Goal: Task Accomplishment & Management: Use online tool/utility

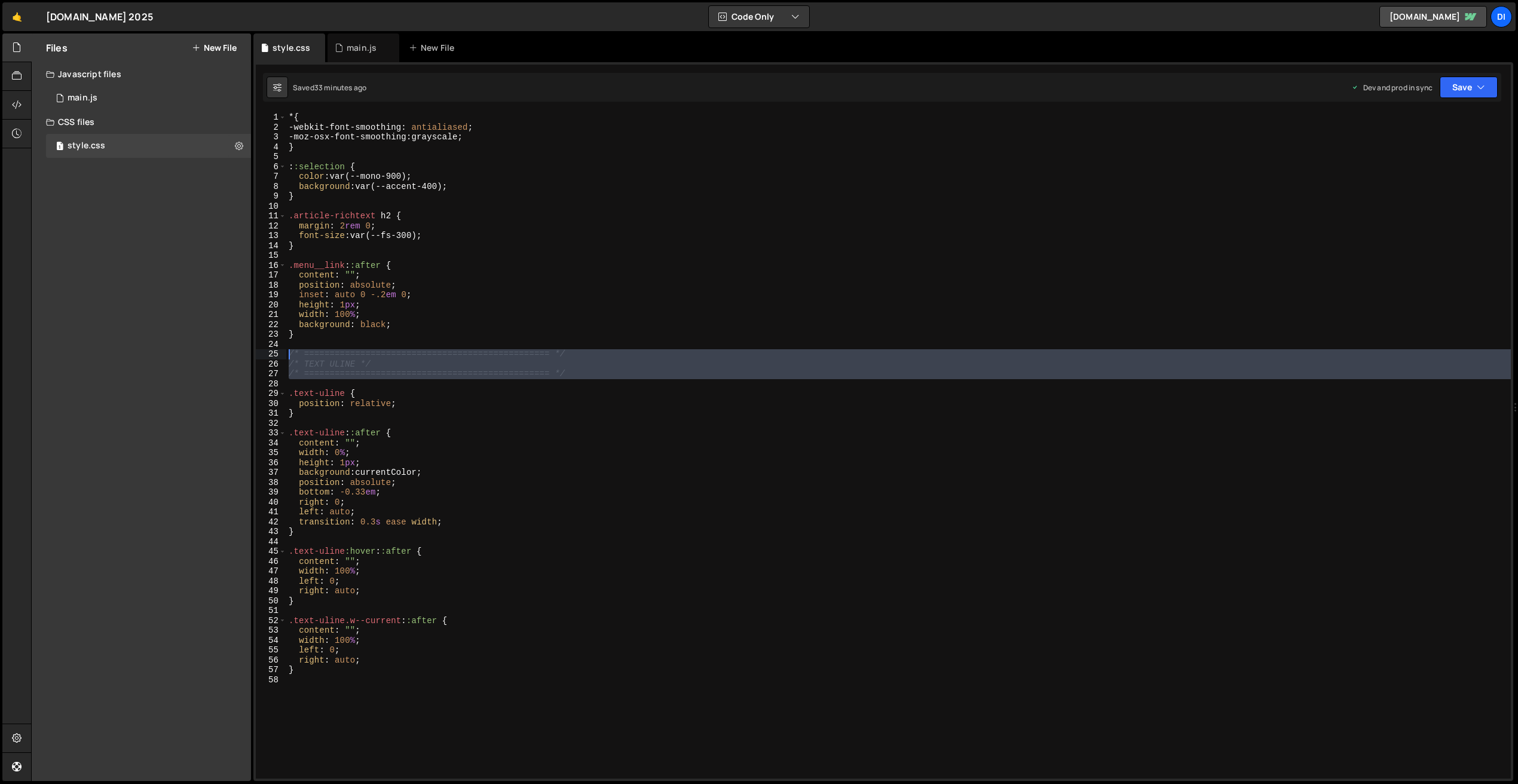
drag, startPoint x: 308, startPoint y: 382, endPoint x: 274, endPoint y: 352, distance: 45.3
click at [274, 352] on div ".text-uline.w--current::after { 1 2 3 4 5 6 7 8 9 10 11 12 13 14 15 16 17 18 19…" at bounding box center [884, 446] width 1255 height 666
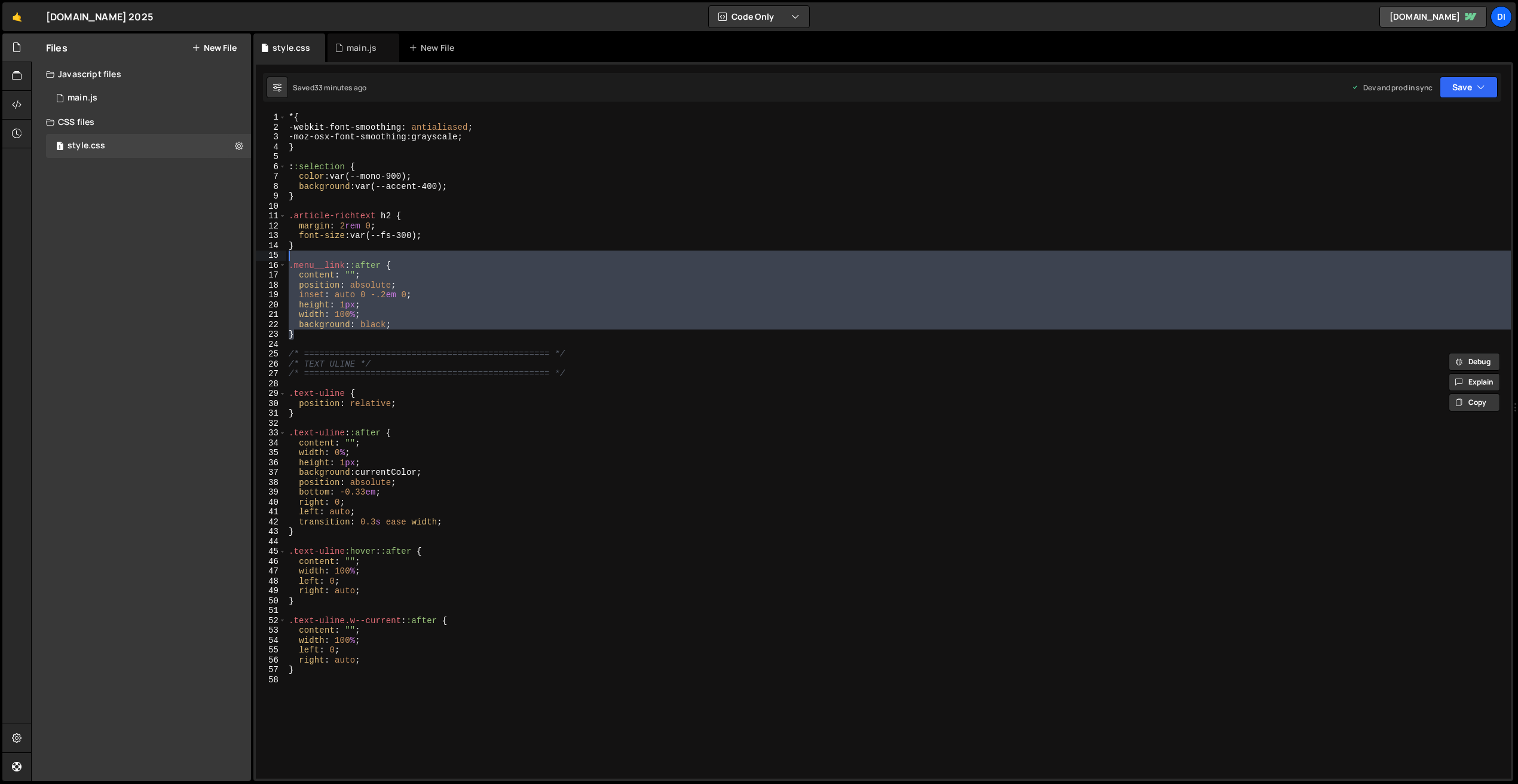
drag, startPoint x: 309, startPoint y: 336, endPoint x: 249, endPoint y: 256, distance: 100.0
click at [249, 256] on div "Files New File Create your first file Get started by starting a Javascript or C…" at bounding box center [775, 406] width 1488 height 747
type textarea ".menu__link::after {"
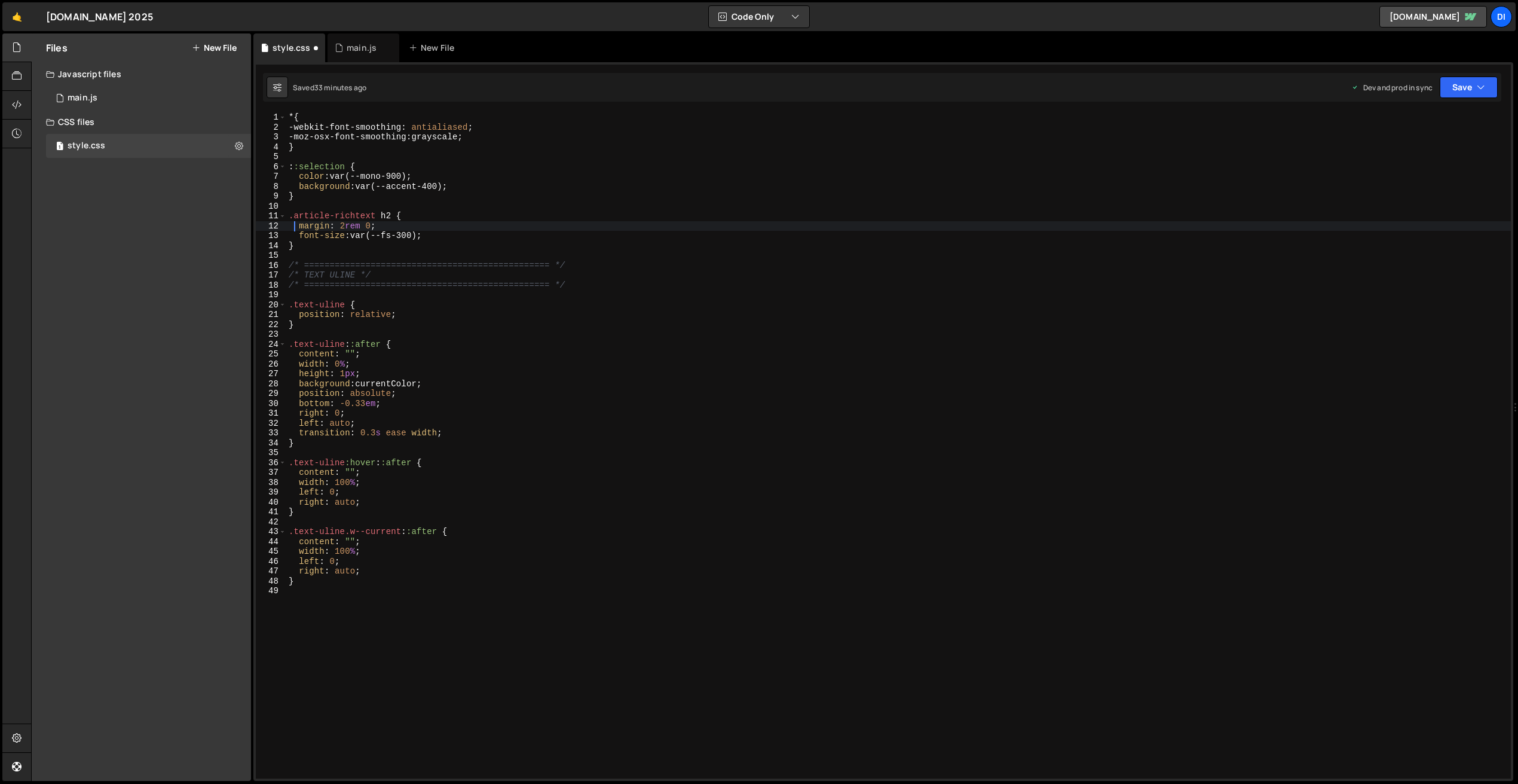
type textarea ".article-richtext h2 {"
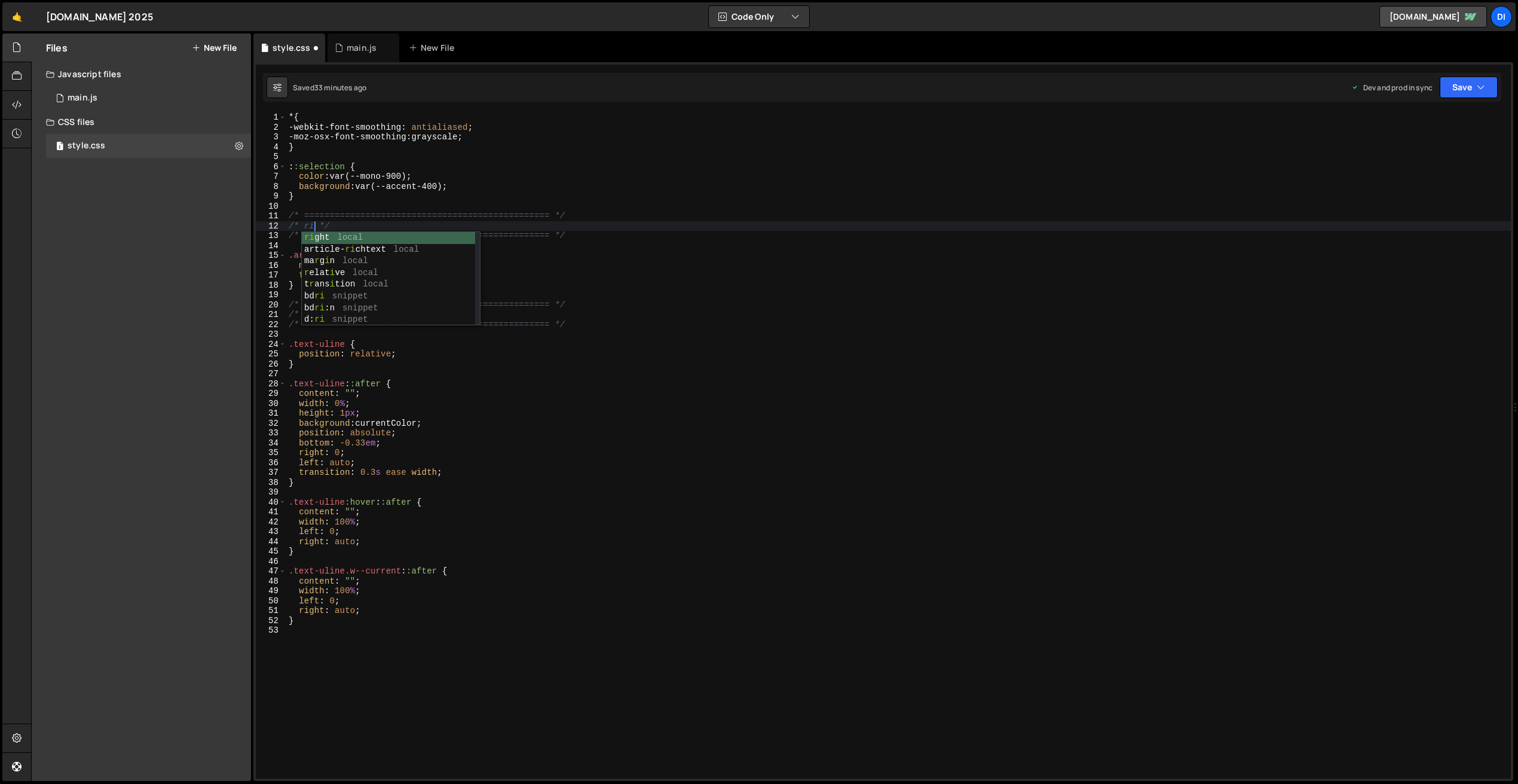
scroll to position [0, 1]
type textarea "/* RICHTEXT */"
click at [302, 204] on div "* { -webkit-font-smoothing : antialiased ; -moz-osx-font-smoothing : grayscale …" at bounding box center [899, 455] width 1225 height 686
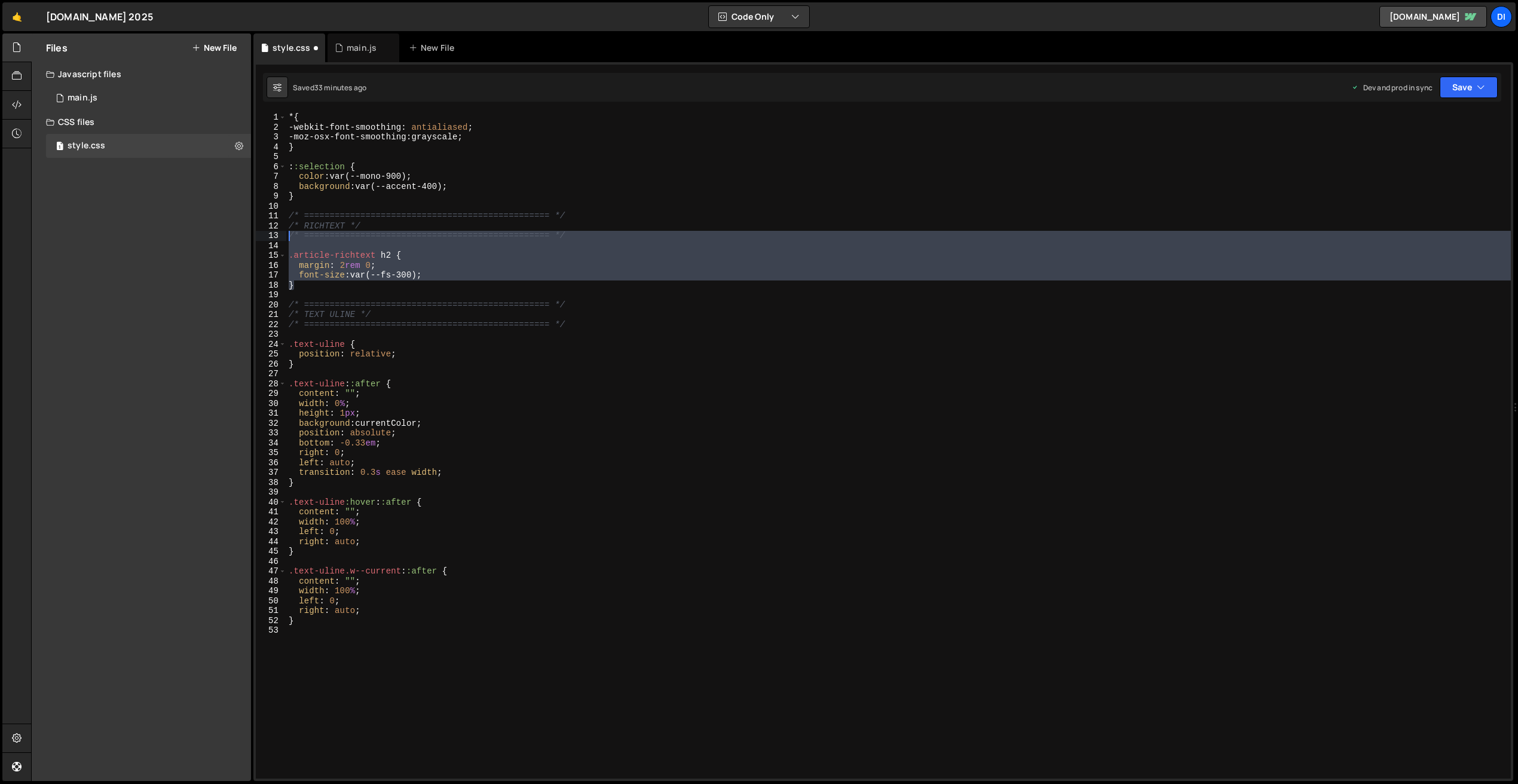
drag, startPoint x: 288, startPoint y: 257, endPoint x: 274, endPoint y: 234, distance: 26.9
click at [274, 234] on div "1 2 3 4 5 6 7 8 9 10 11 12 13 14 15 16 17 18 19 20 21 22 23 24 25 26 27 28 29 3…" at bounding box center [884, 446] width 1255 height 666
type textarea "/* ================================================ */"
click at [330, 241] on div "* { -webkit-font-smoothing : antialiased ; -moz-osx-font-smoothing : grayscale …" at bounding box center [899, 446] width 1225 height 666
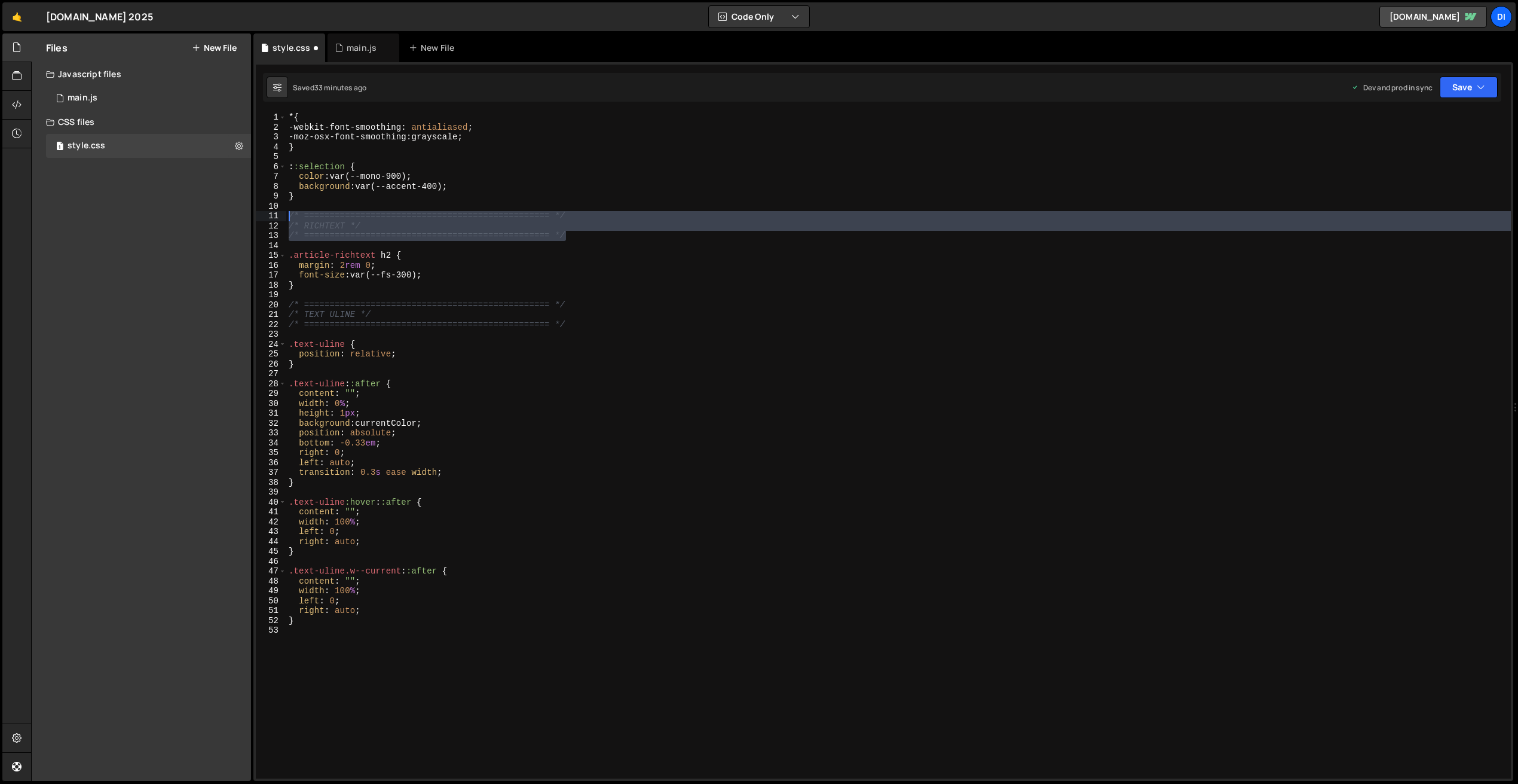
drag, startPoint x: 509, startPoint y: 229, endPoint x: 277, endPoint y: 214, distance: 232.5
click at [277, 214] on div "1 2 3 4 5 6 7 8 9 10 11 12 13 14 15 16 17 18 19 20 21 22 23 24 25 26 27 28 29 3…" at bounding box center [884, 446] width 1255 height 666
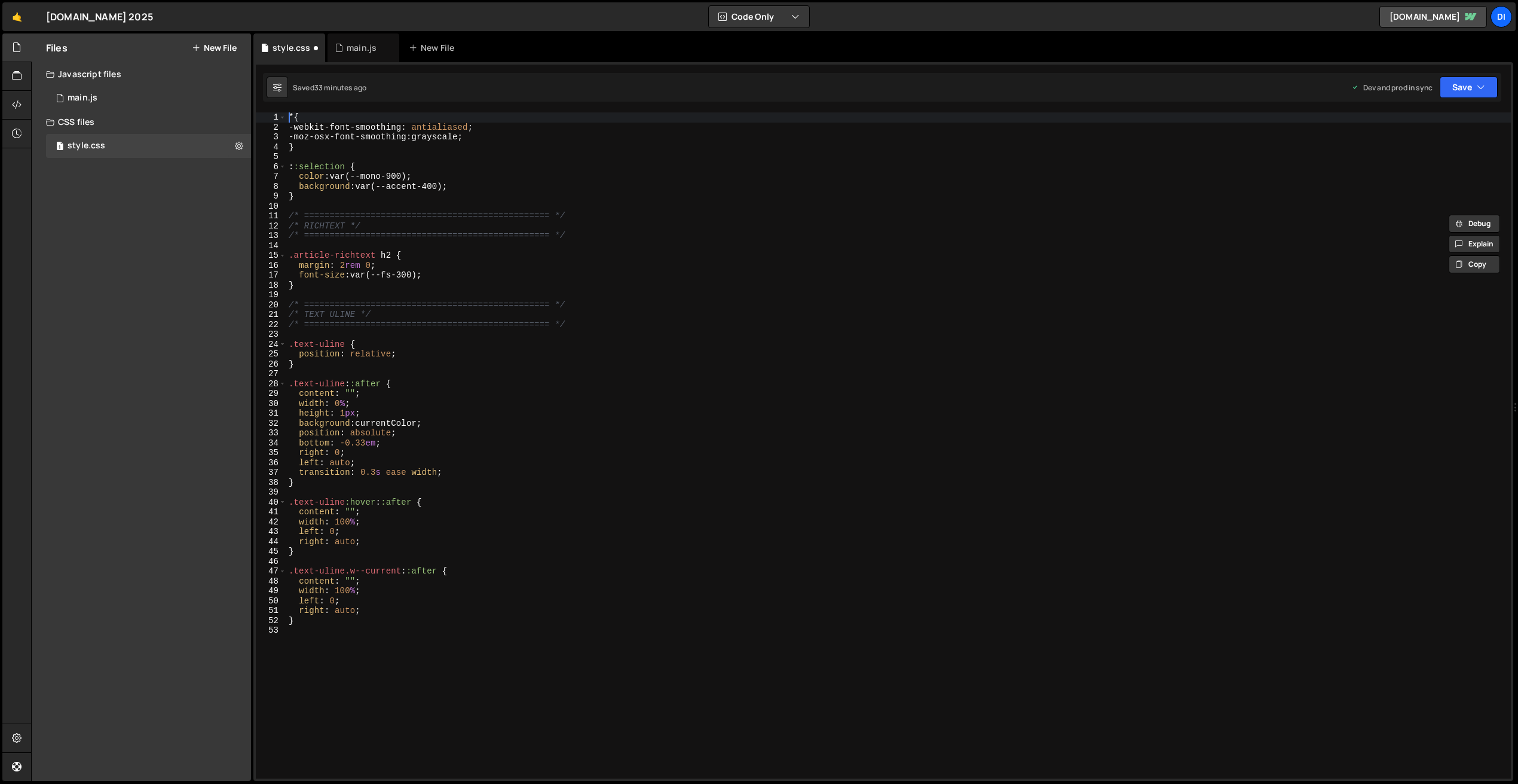
paste textarea "/* ================================================ */"
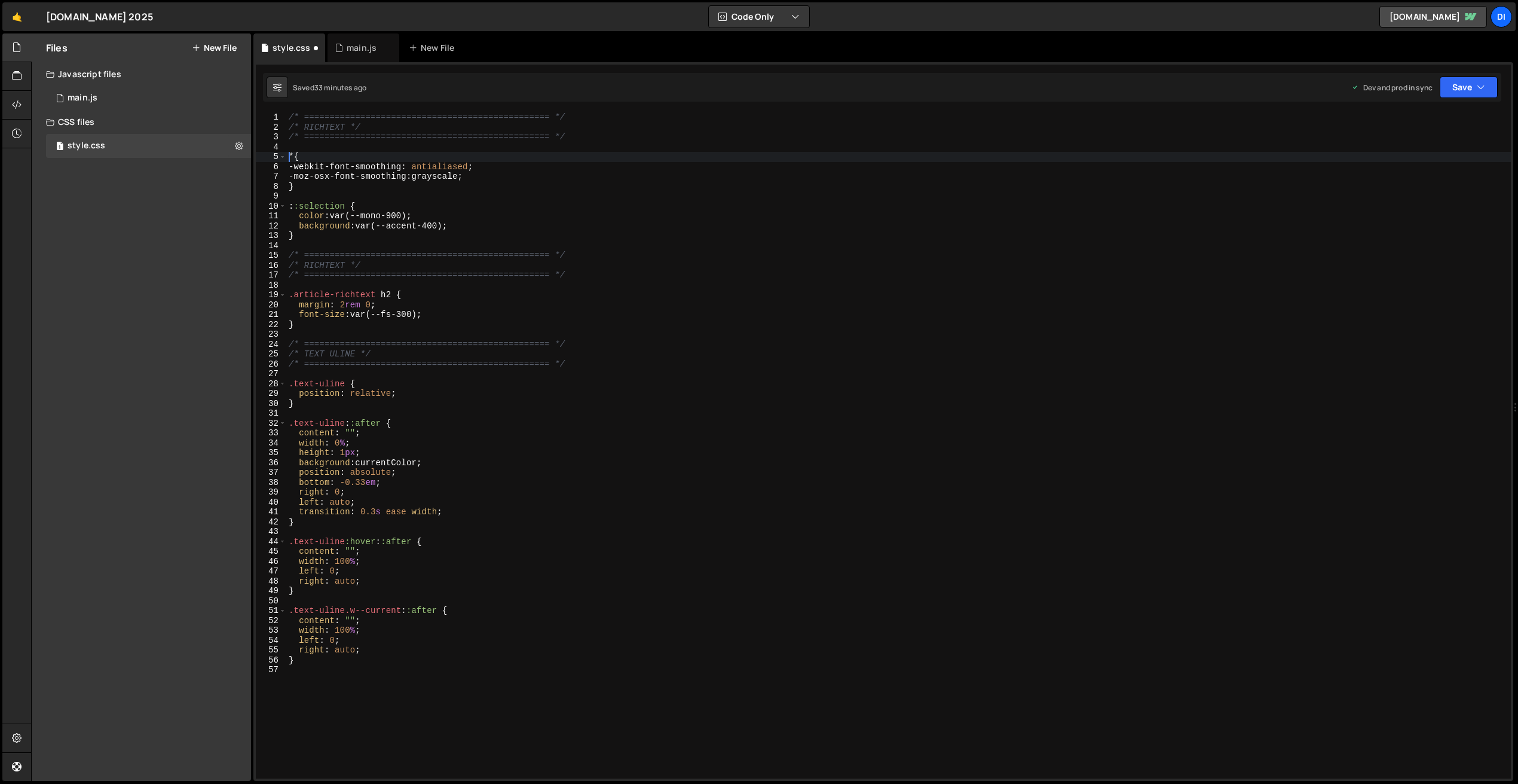
click at [315, 125] on div "/* ================================================ */ /* RICHTEXT */ /* ======…" at bounding box center [899, 455] width 1225 height 686
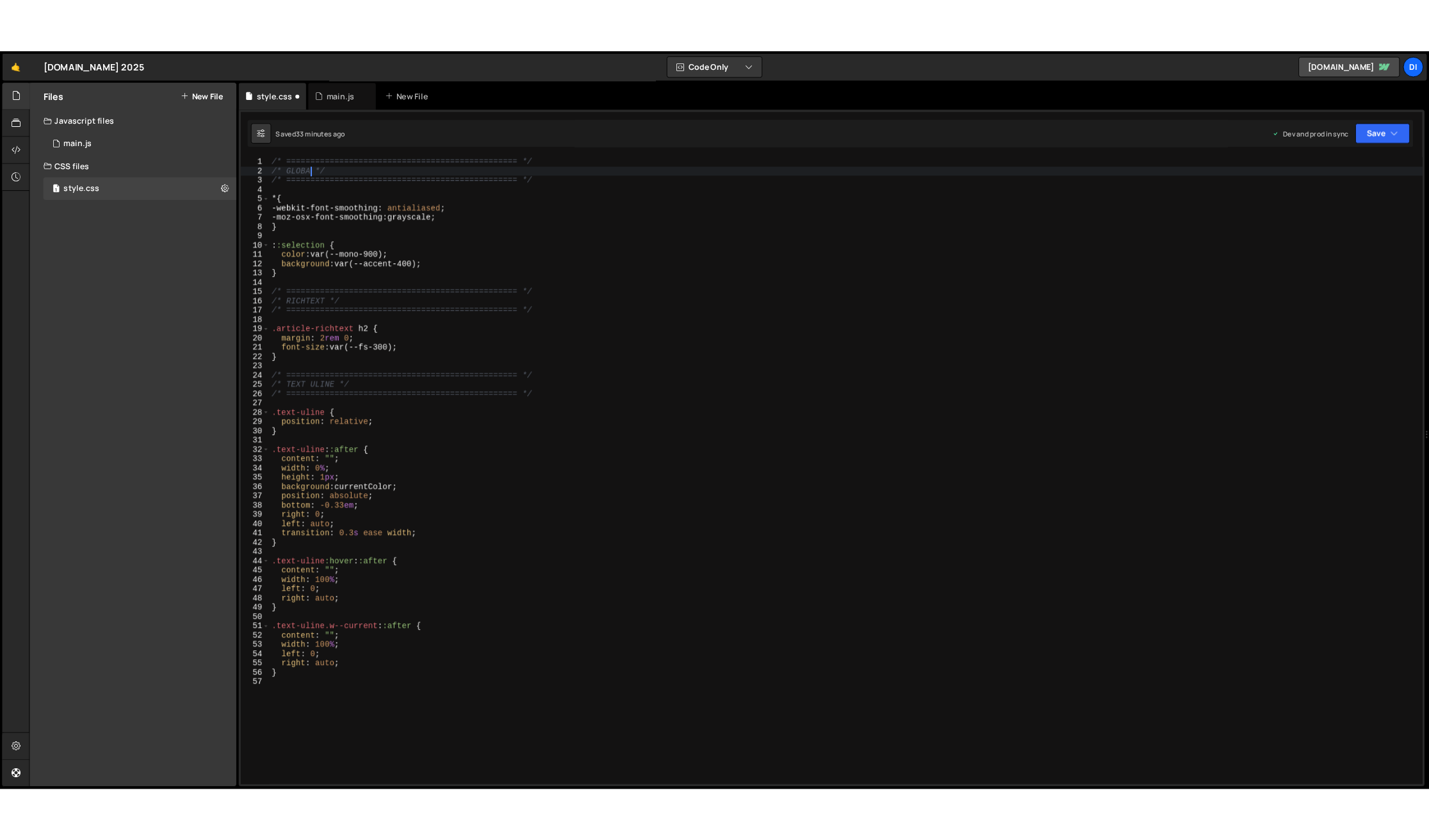
scroll to position [0, 3]
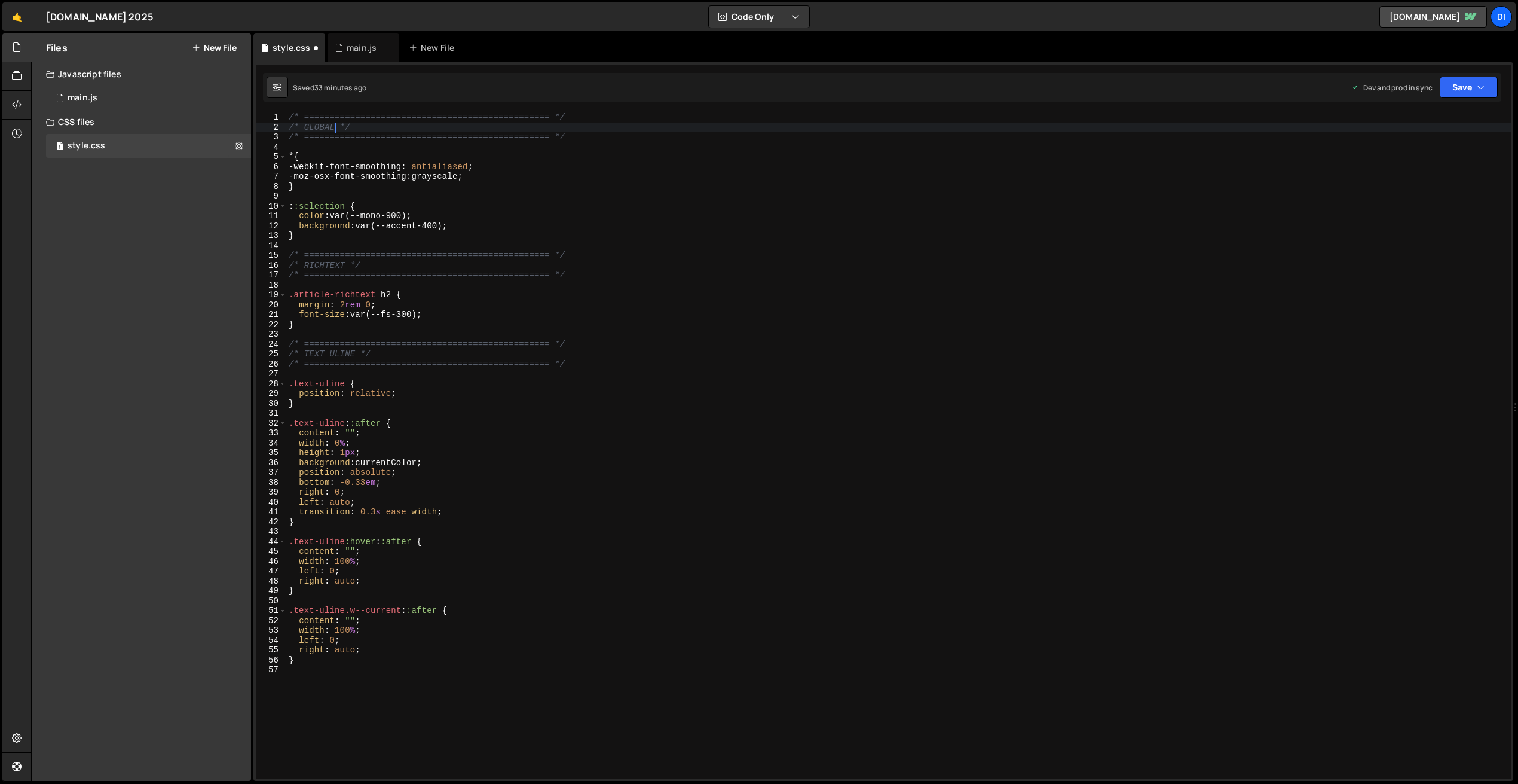
click at [122, 293] on div "Files New File Create your first file Get started by starting a Javascript or C…" at bounding box center [141, 406] width 220 height 747
click at [107, 289] on div "Files New File Create your first file Get started by starting a Javascript or C…" at bounding box center [141, 406] width 220 height 747
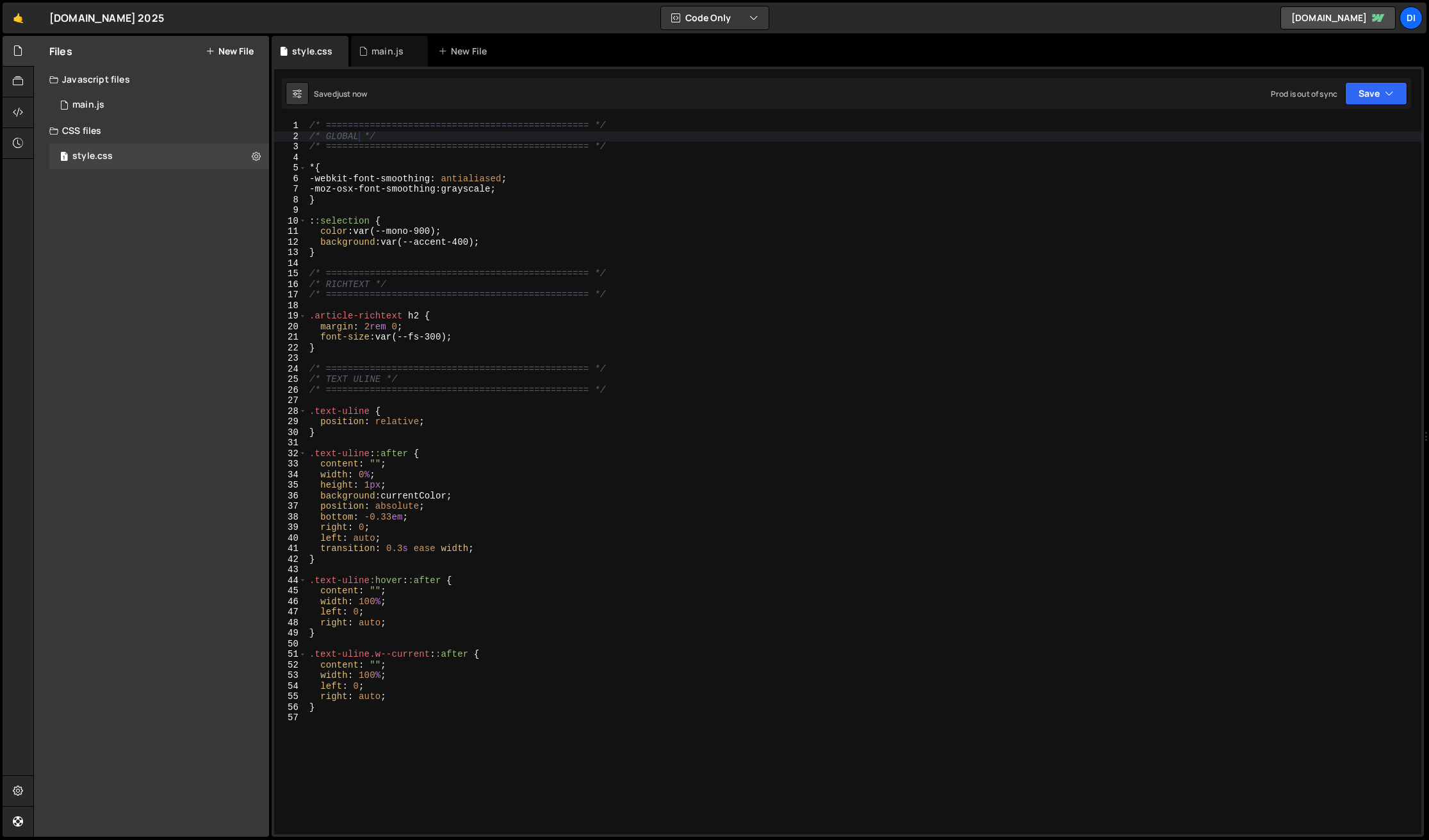
type textarea "}"
click at [408, 710] on div "/* ================================================ */ /* GLOBAL */ /* ========…" at bounding box center [864, 488] width 1115 height 735
paste textarea "/* ================================================ */"
type textarea "/* ================================================ */"
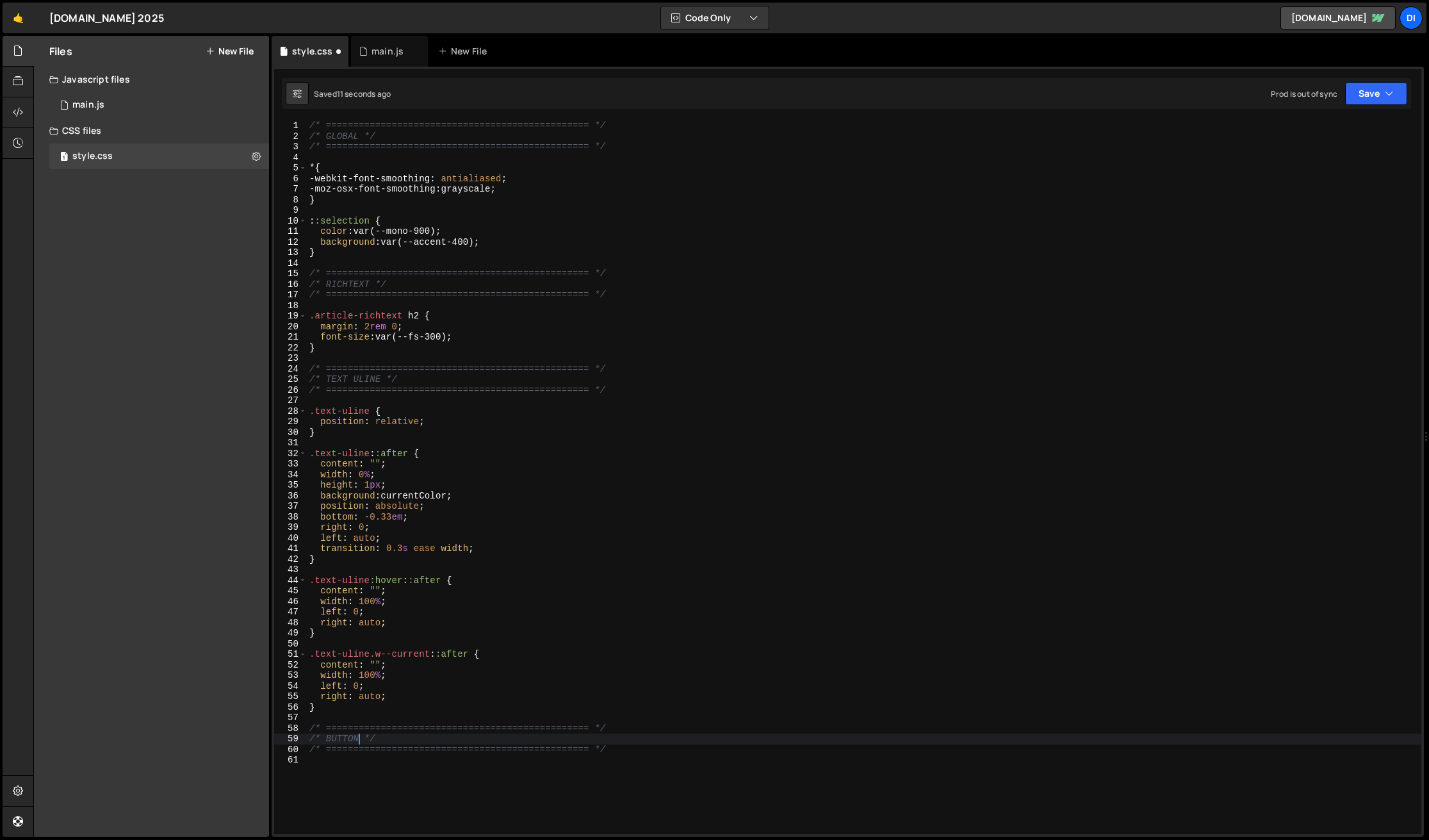
scroll to position [0, 3]
type textarea "/* ================================================ */"
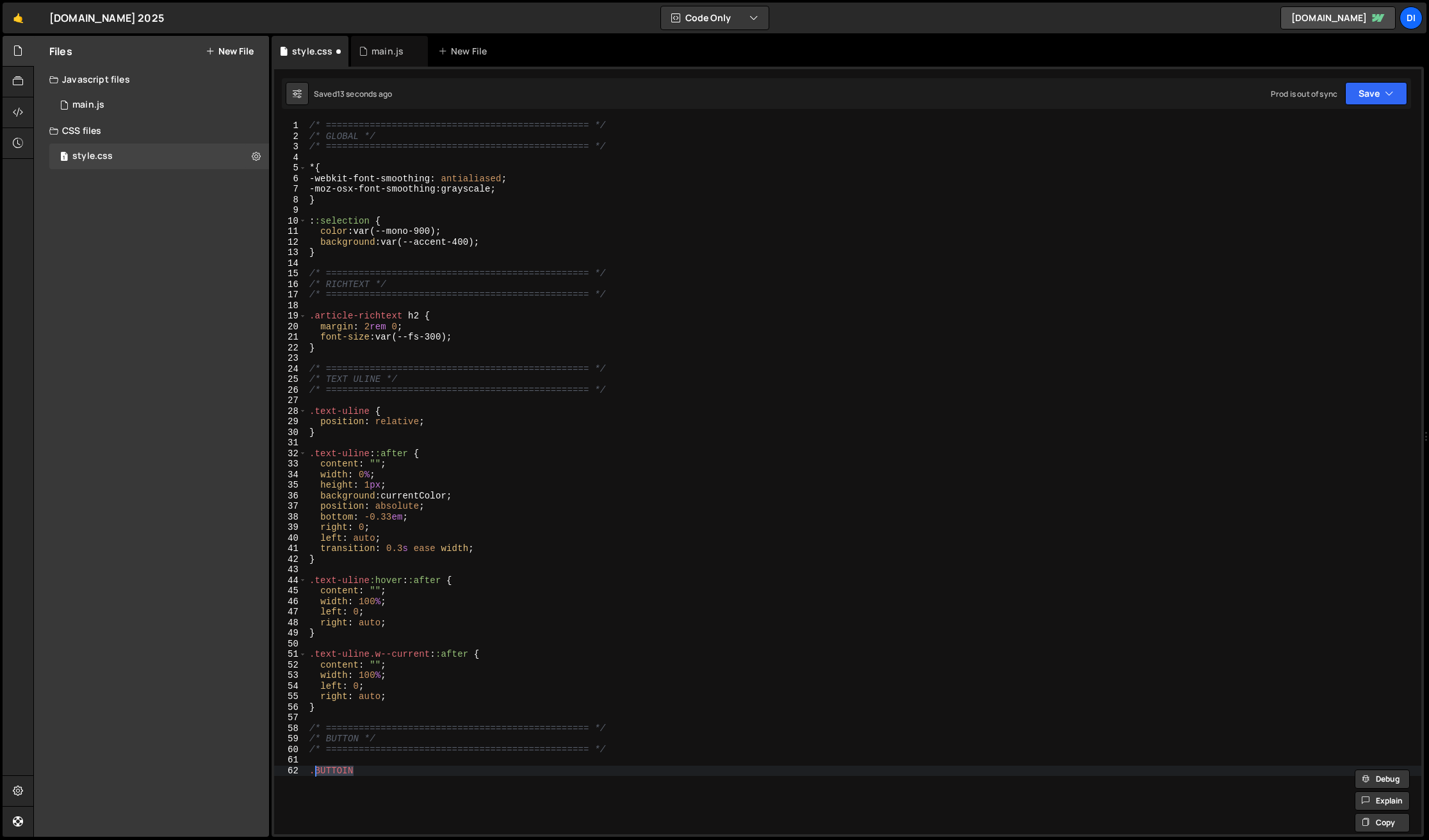
scroll to position [0, 0]
type textarea ".button:hover {"
click at [380, 769] on div "/* ================================================ */ /* GLOBAL */ /* ========…" at bounding box center [864, 488] width 1115 height 735
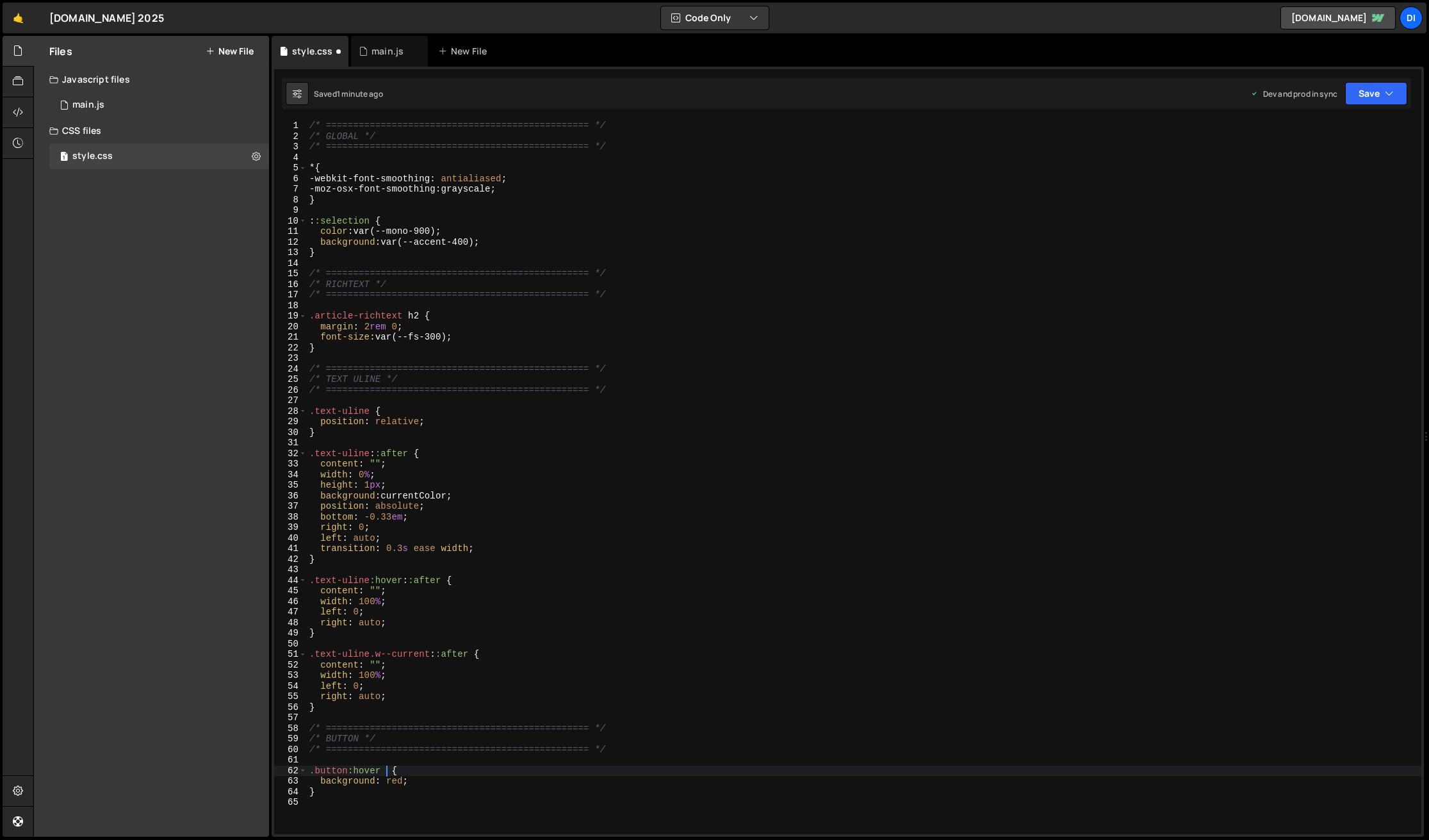
paste textarea "button__text"
type textarea ".button:hover .button__text {"
type textarea "/* ================================================ */"
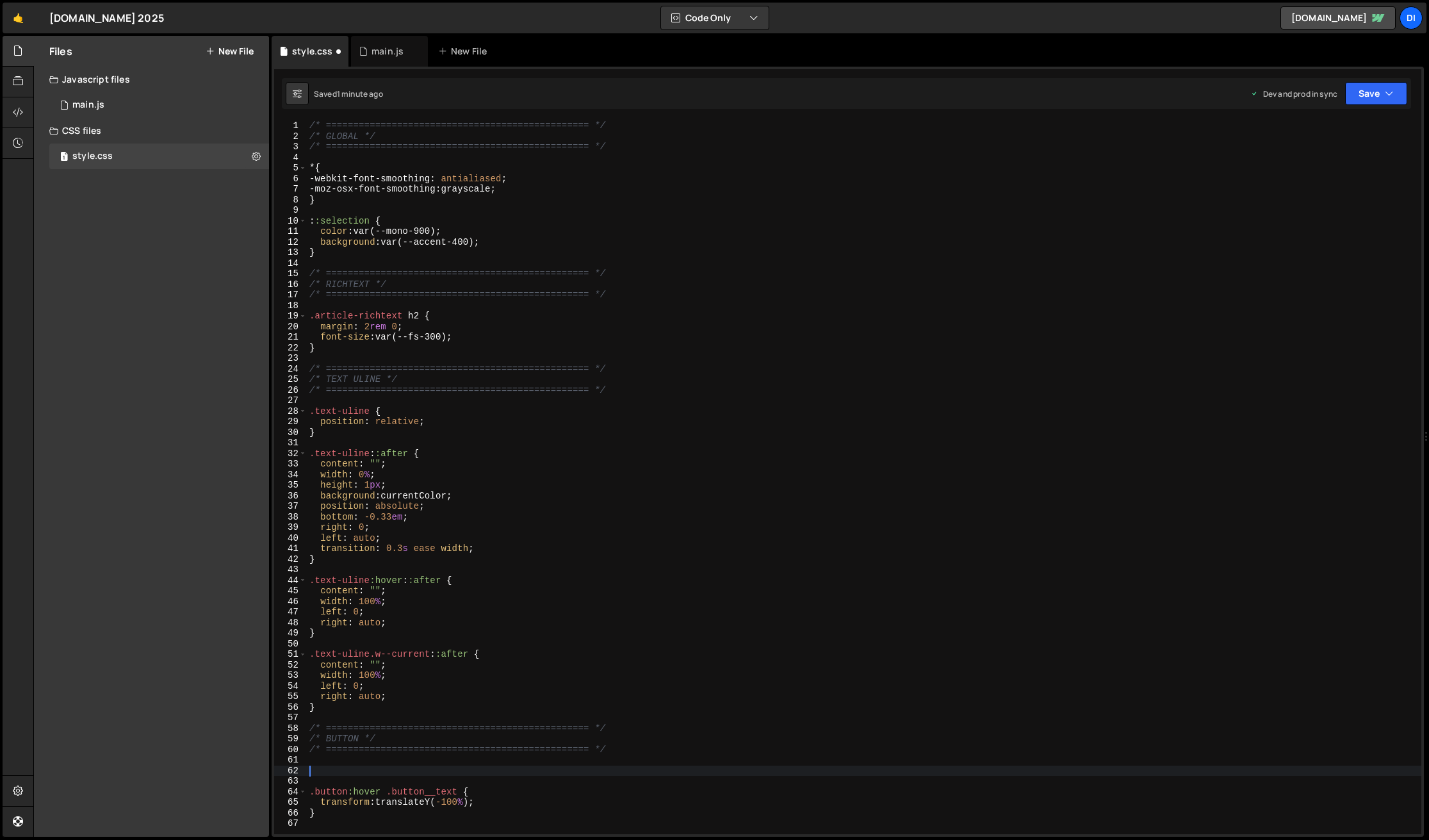
paste textarea ".button__text"
type textarea ".button__text {"
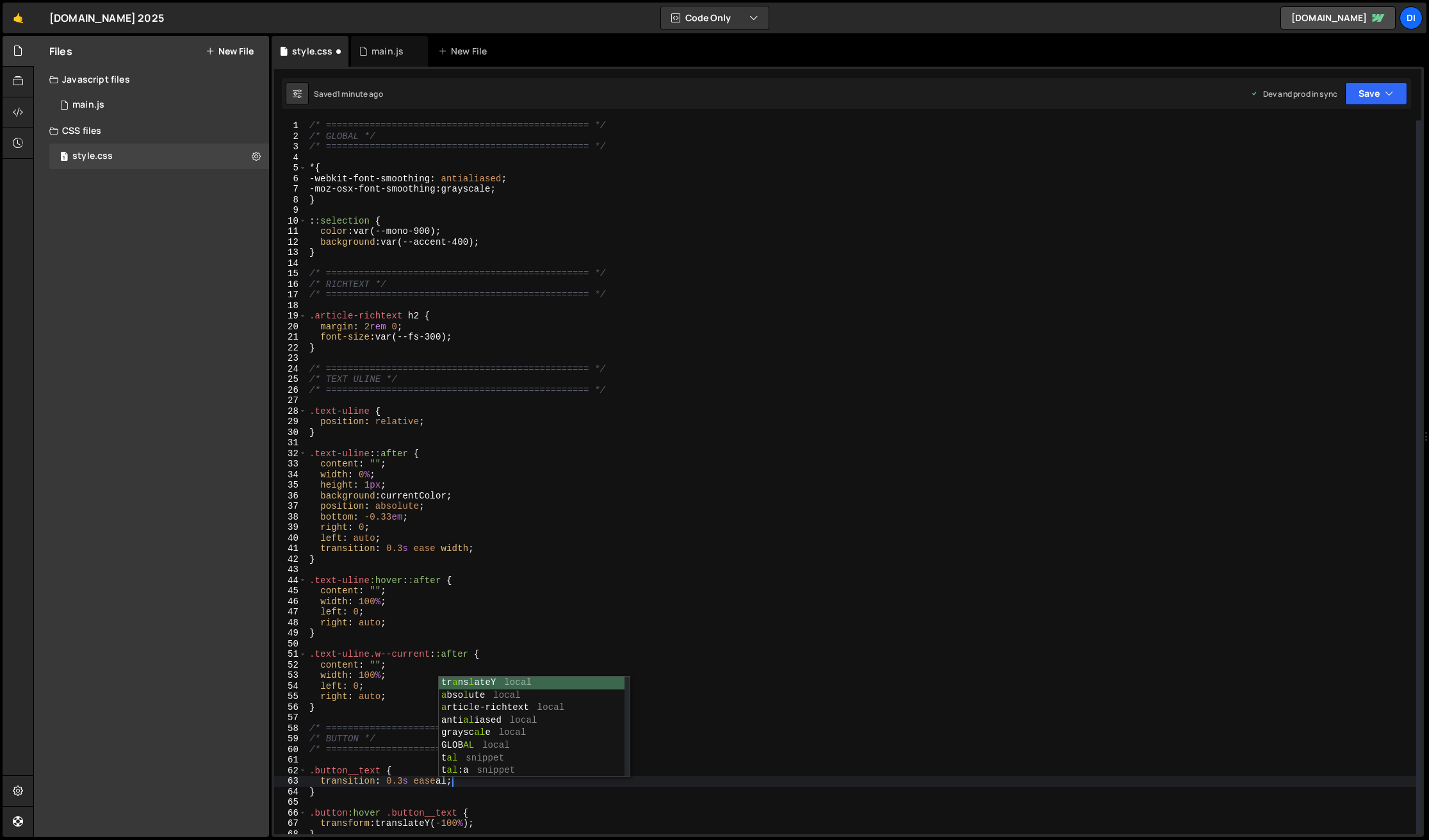
scroll to position [0, 10]
type textarea "transition: 0.3s ease all;"
click at [383, 46] on div "main.js" at bounding box center [387, 51] width 32 height 12
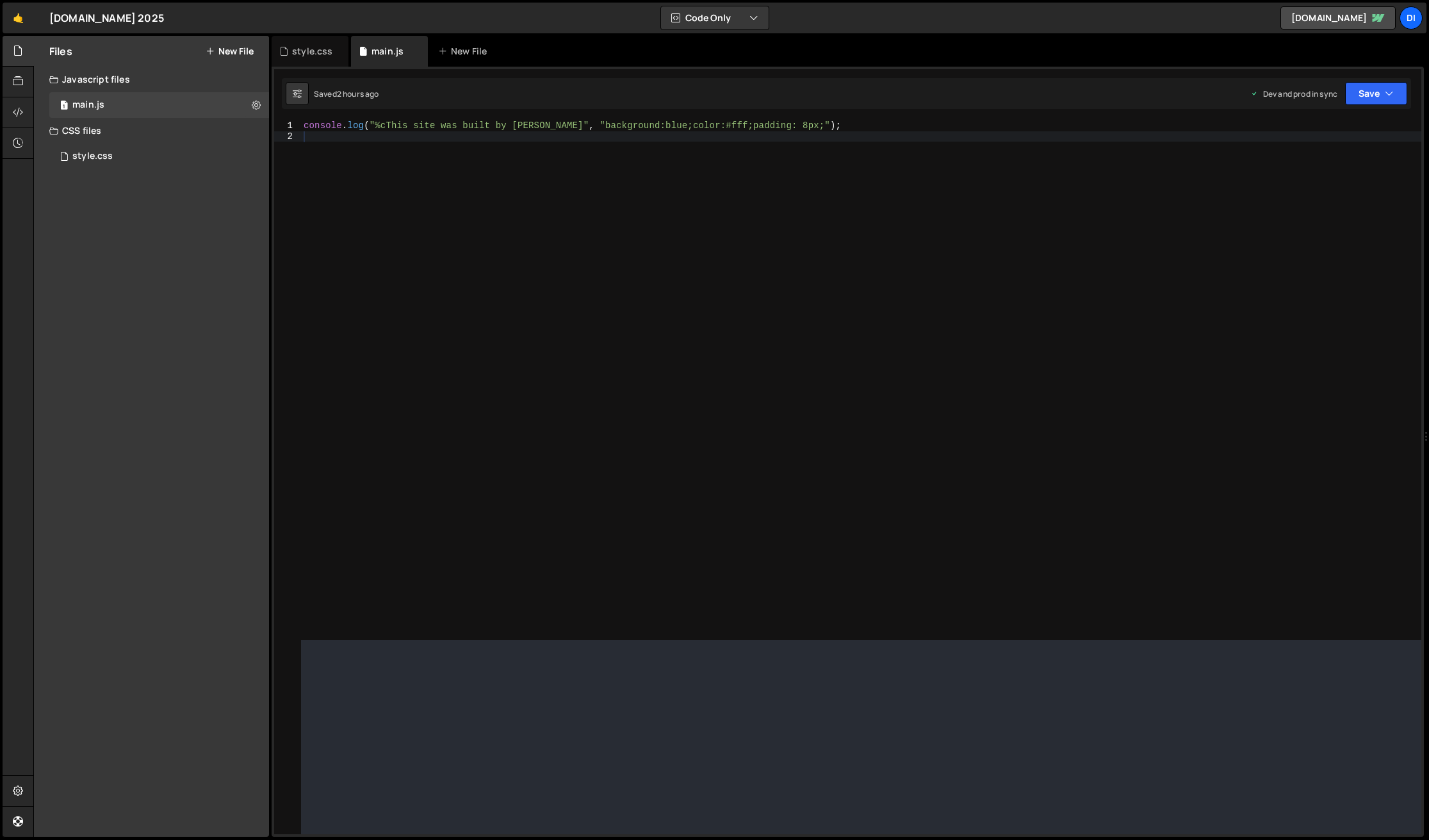
click at [371, 156] on div "console . log ( "%cThis site was built by [PERSON_NAME]" , "background:blue;col…" at bounding box center [861, 380] width 1121 height 519
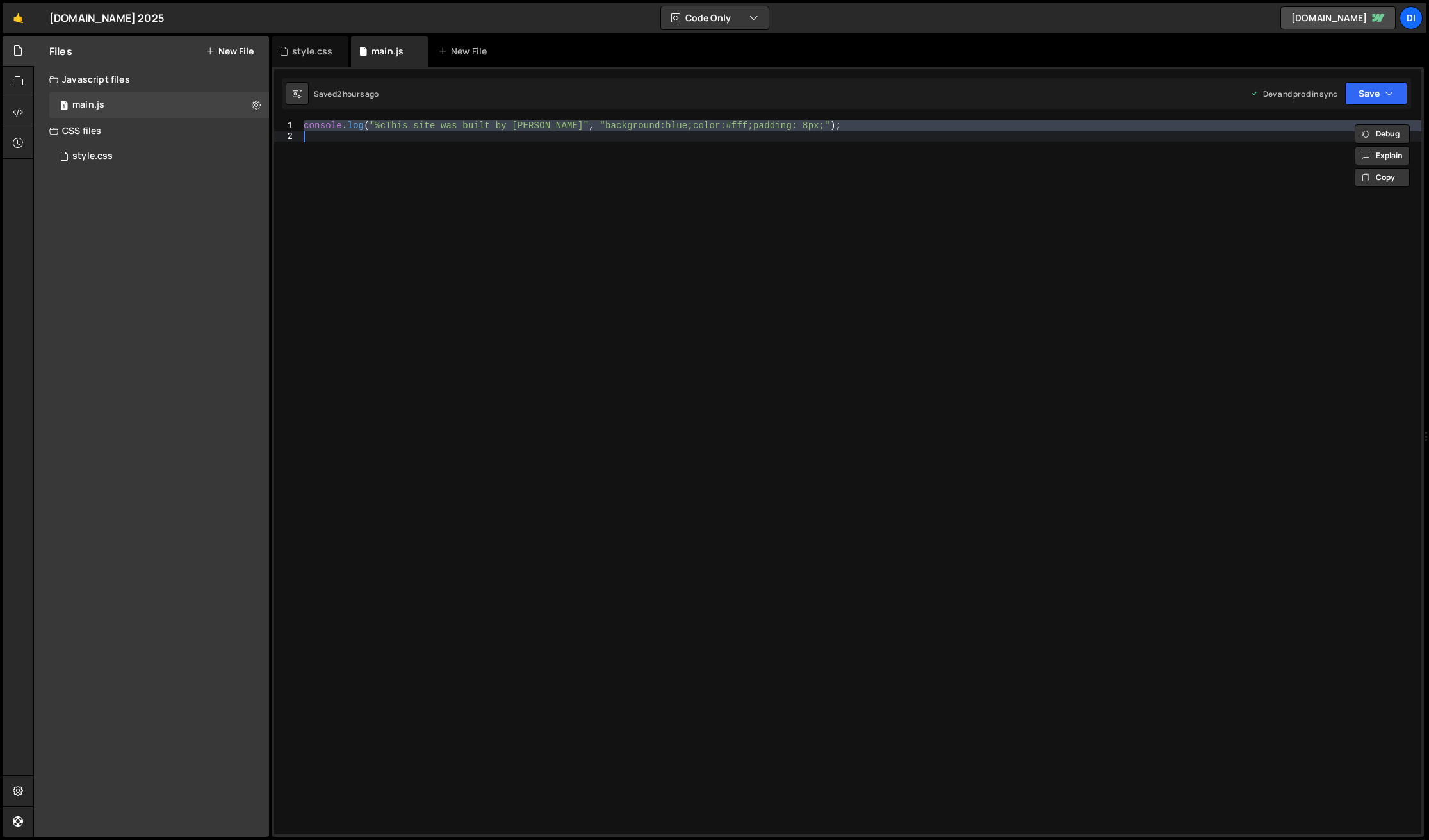
paste textarea "});"
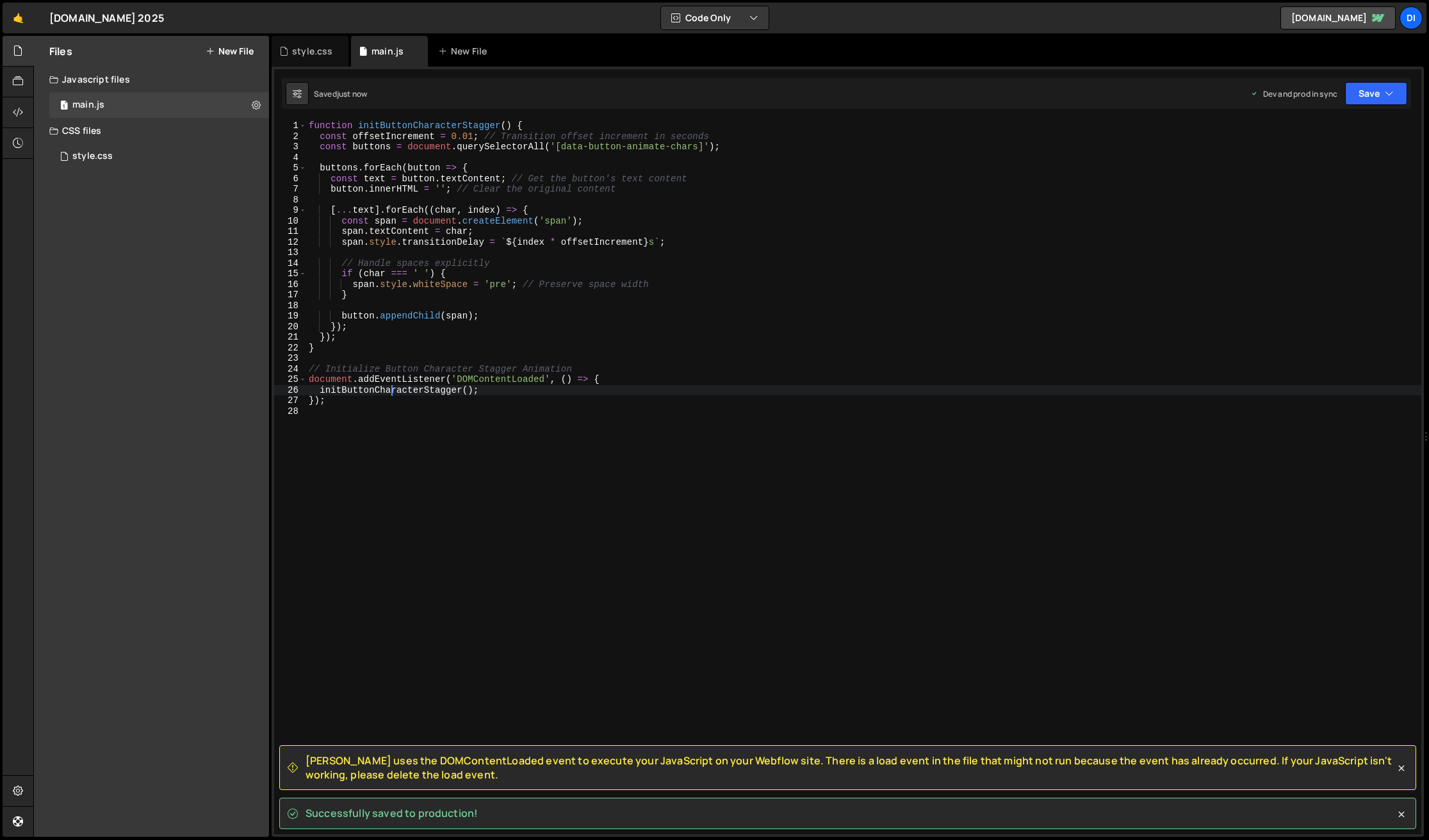
click at [391, 391] on div "function initButtonCharacterStagger ( ) { const offsetIncrement = 0.01 ; // Tra…" at bounding box center [863, 488] width 1115 height 735
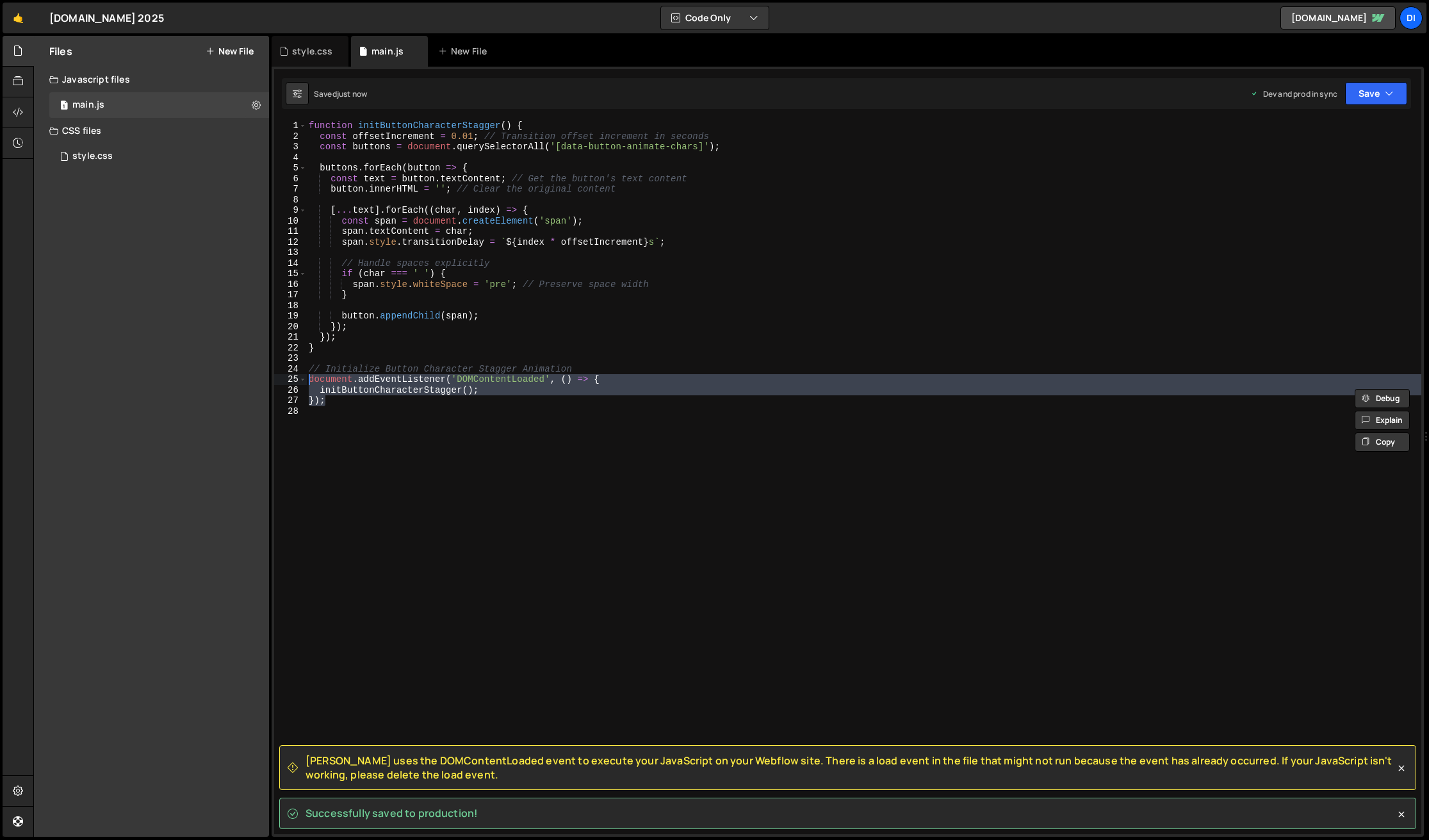
drag, startPoint x: 330, startPoint y: 402, endPoint x: 292, endPoint y: 381, distance: 43.4
click at [292, 381] on div "initButtonCharacterStagger(); }); 1 2 3 4 5 6 7 8 9 10 11 12 13 14 15 16 17 18 …" at bounding box center [848, 477] width 1148 height 714
type textarea "document.addEventListener('DOMContentLoaded', () => { initButtonCharacterStagge…"
paste textarea
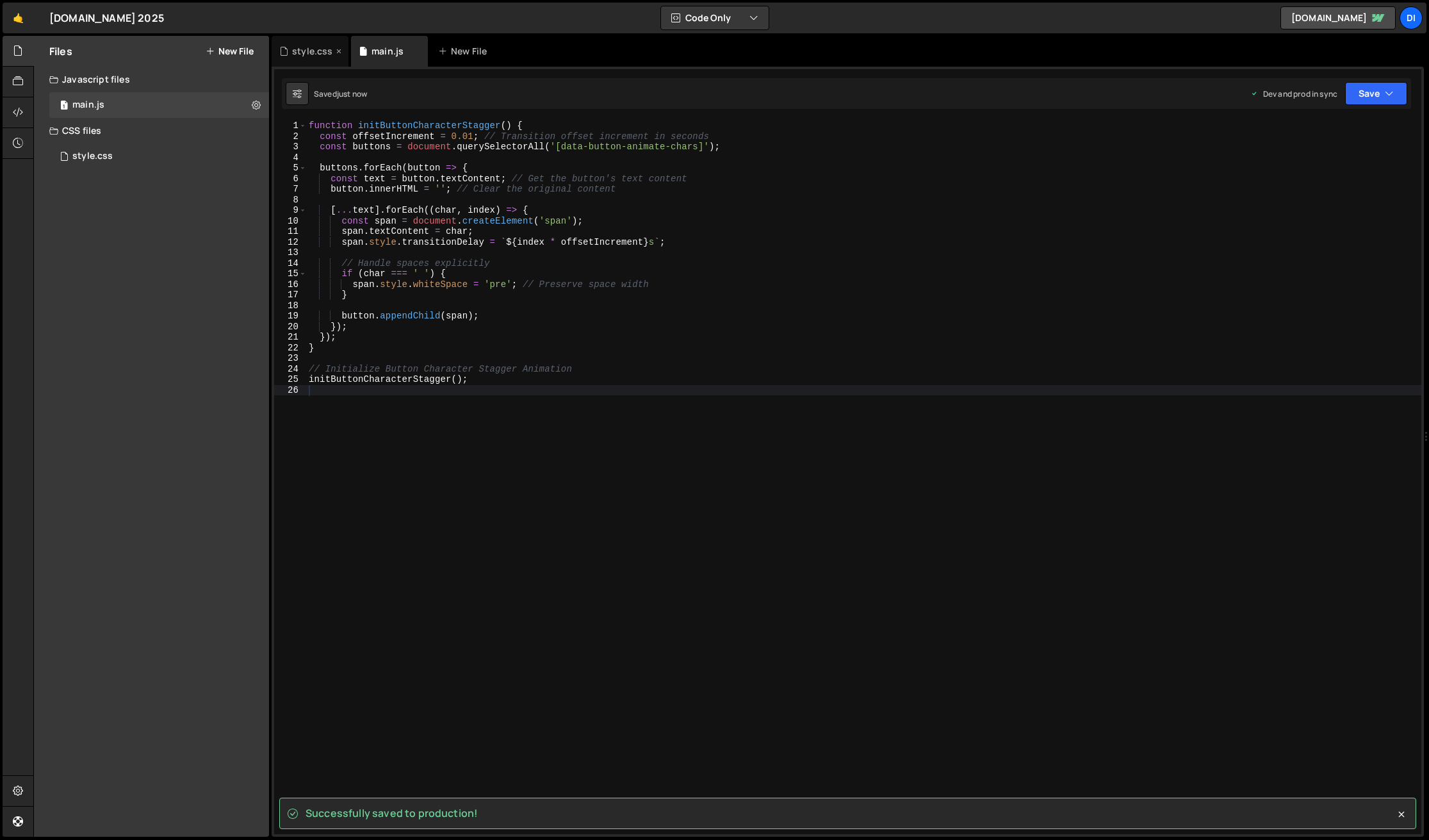
click at [297, 50] on div "style.css" at bounding box center [312, 51] width 40 height 12
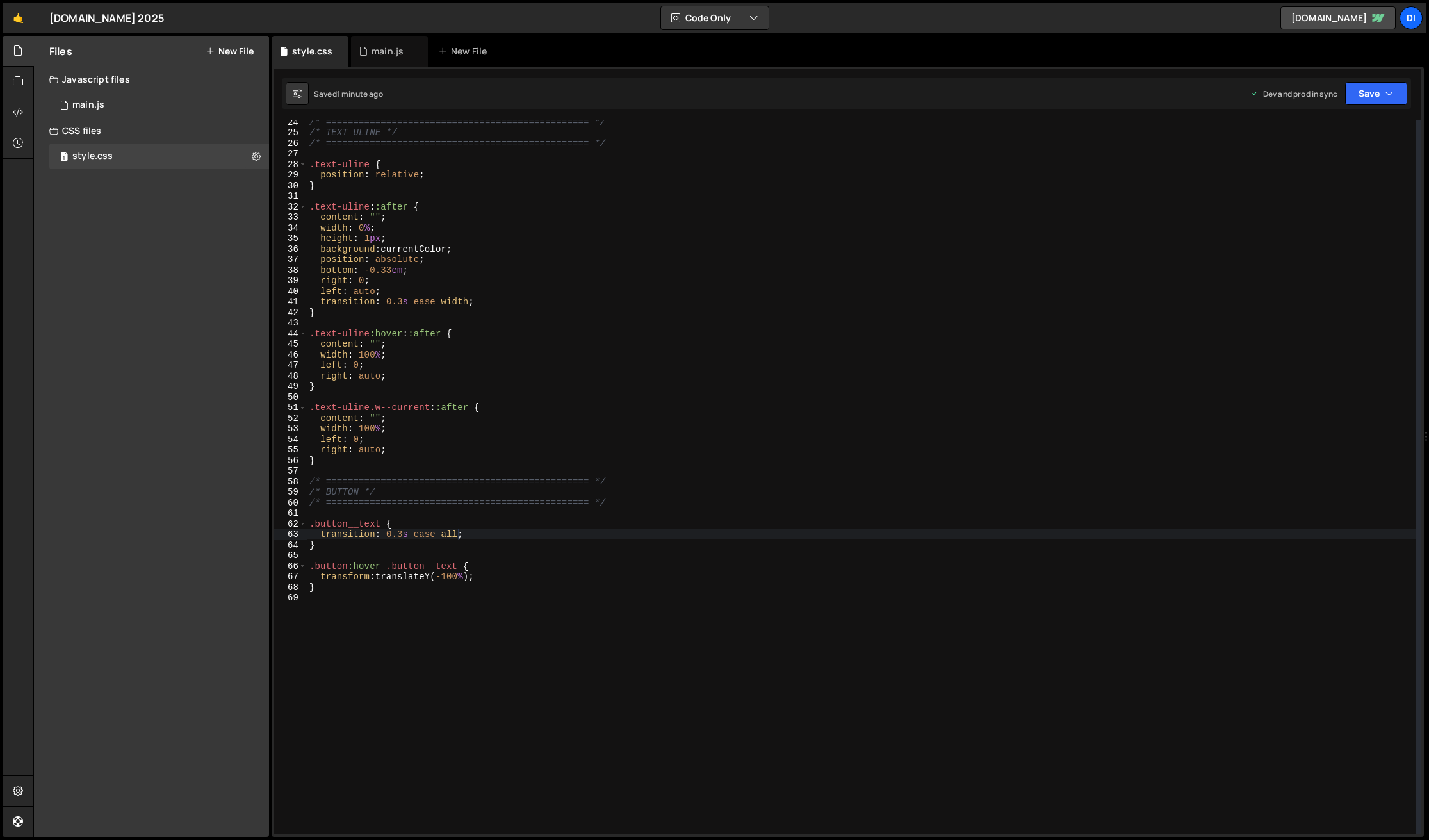
scroll to position [286, 0]
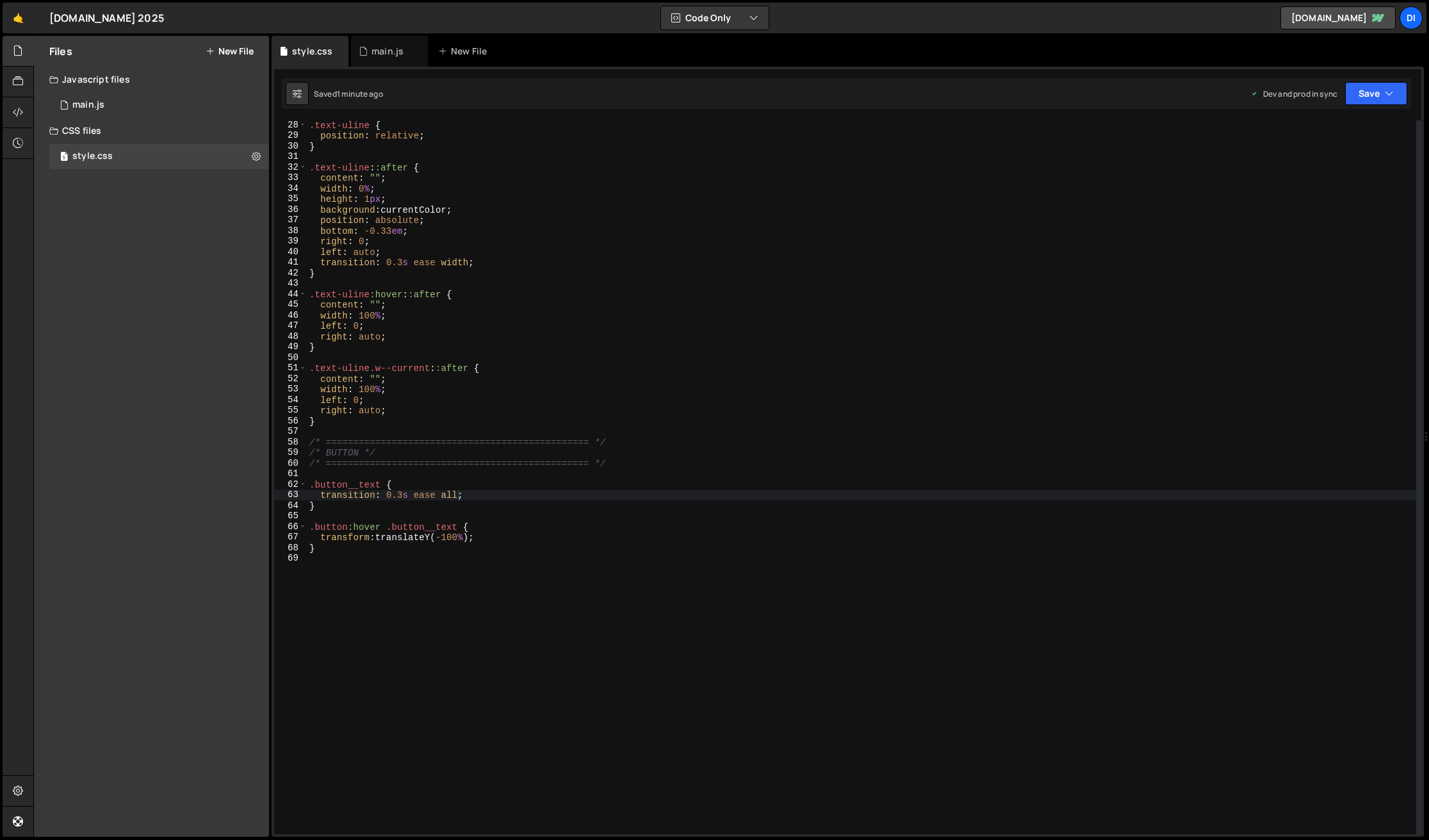
click at [385, 564] on div ".text-uline { position : relative ; } .text-uline : :after { content : " " ; wi…" at bounding box center [861, 487] width 1109 height 735
paste textarea "}"
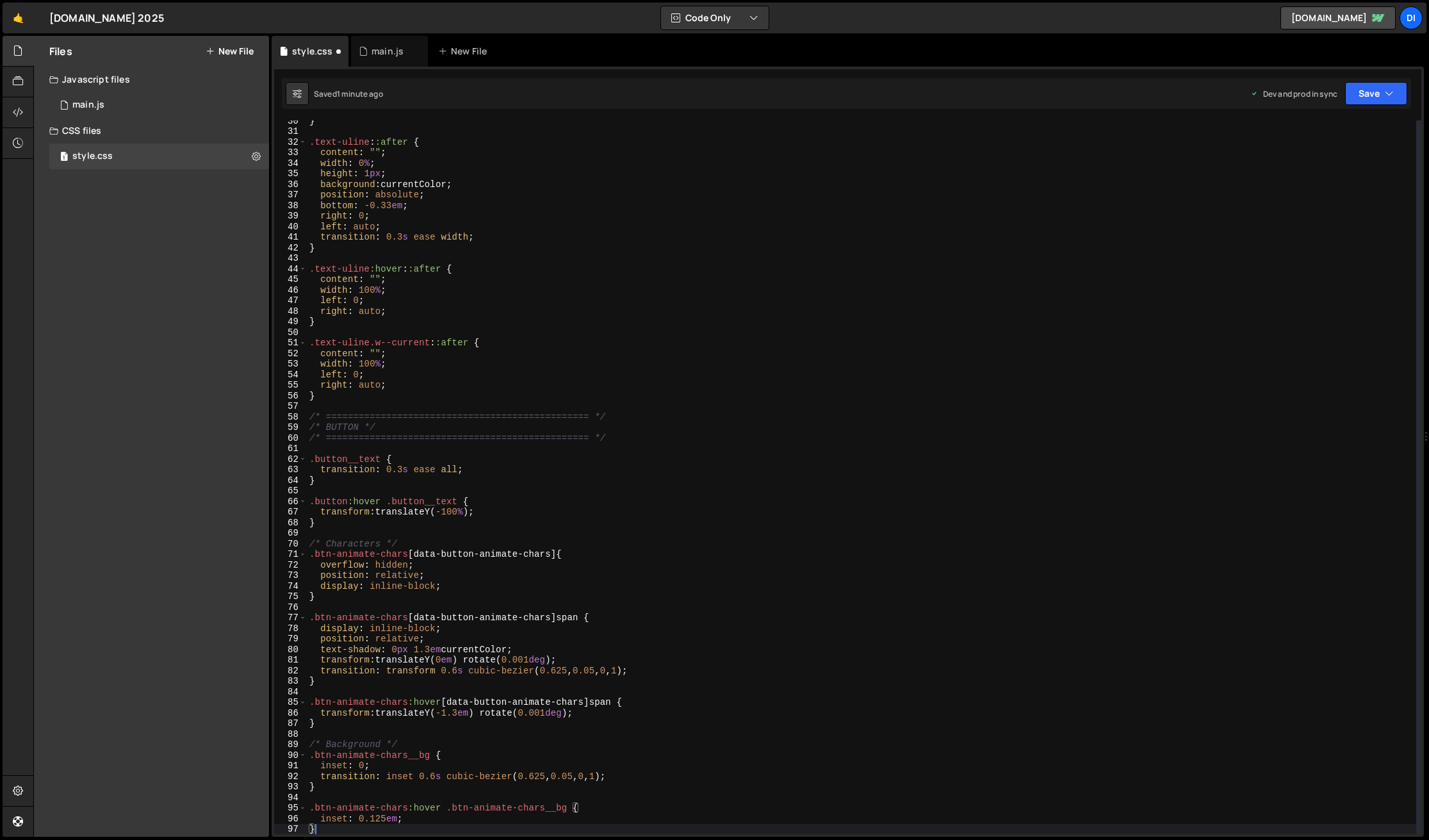
scroll to position [311, 0]
type textarea "}"
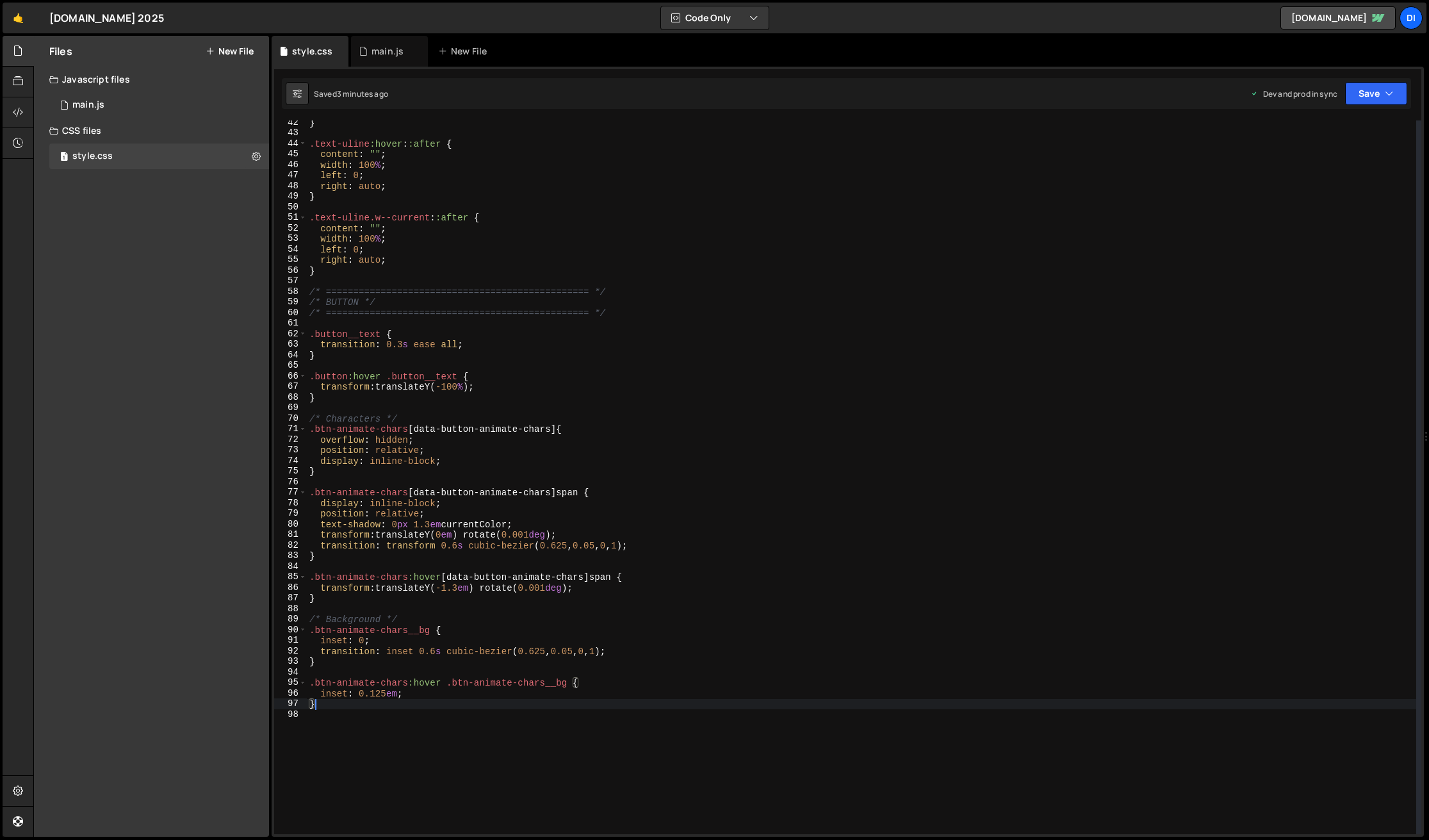
scroll to position [436, 0]
